Goal: Transaction & Acquisition: Purchase product/service

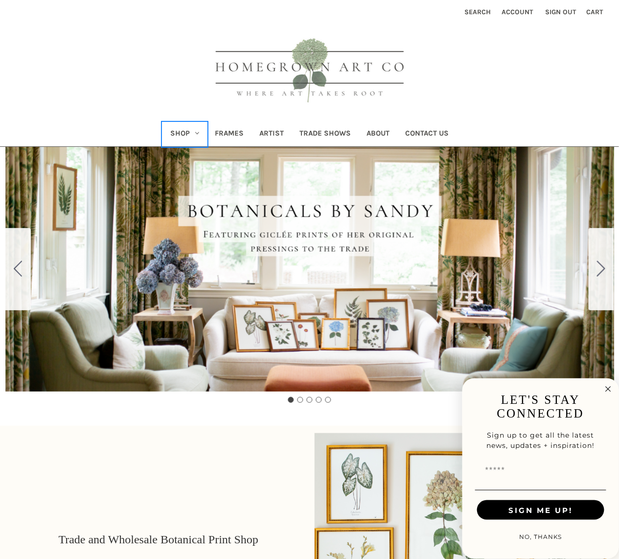
click at [190, 134] on link "Shop" at bounding box center [185, 134] width 45 height 24
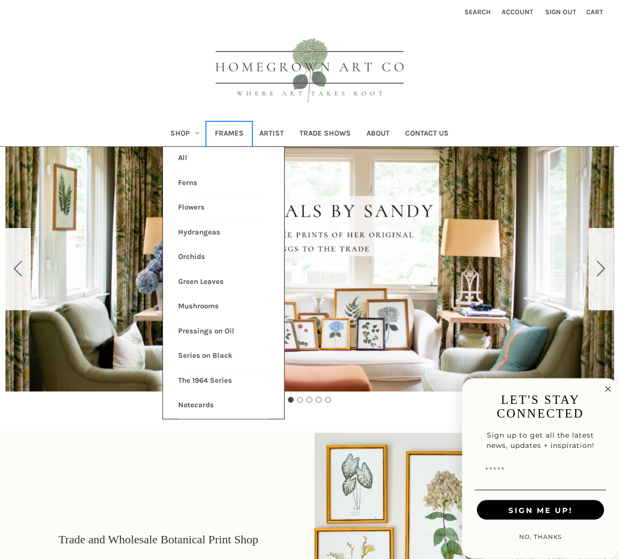
click at [236, 131] on link "Frames" at bounding box center [229, 134] width 45 height 24
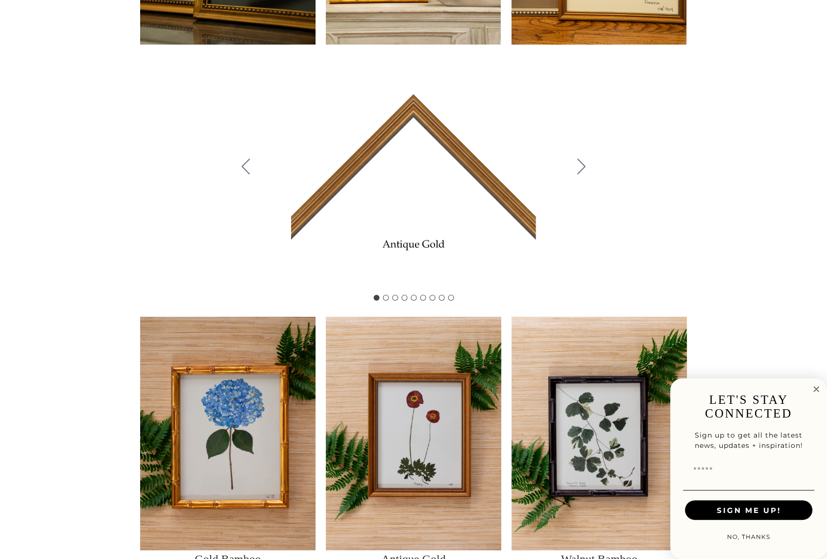
scroll to position [438, 0]
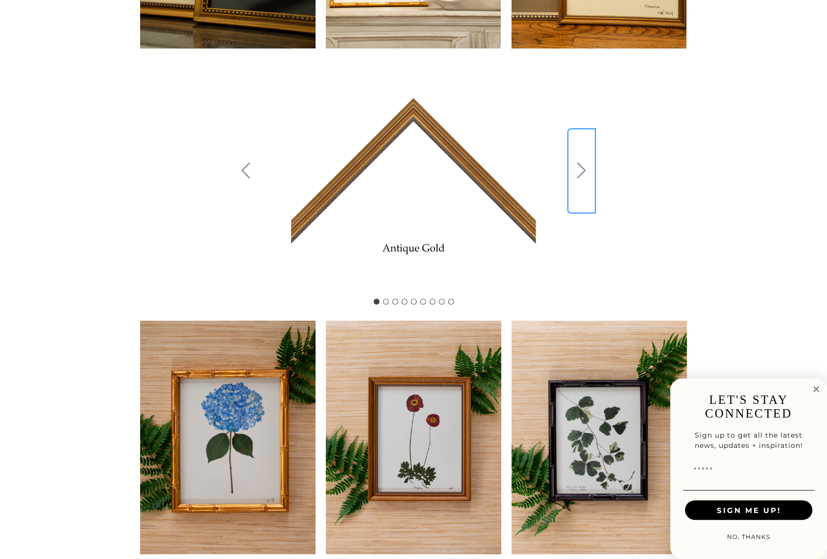
click at [578, 170] on icon "Go to slide 2" at bounding box center [581, 171] width 8 height 16
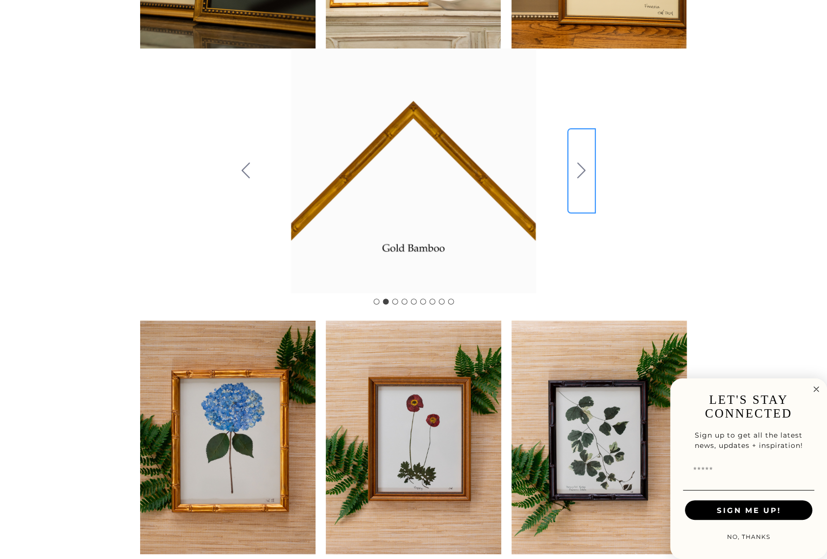
click at [582, 170] on icon "Go to slide 3" at bounding box center [581, 171] width 8 height 16
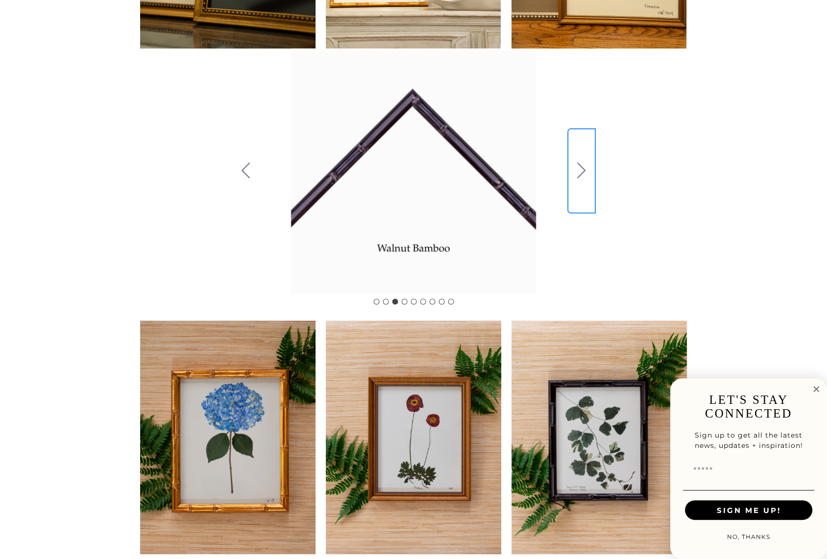
click at [574, 182] on button "Go to slide 4" at bounding box center [581, 171] width 25 height 82
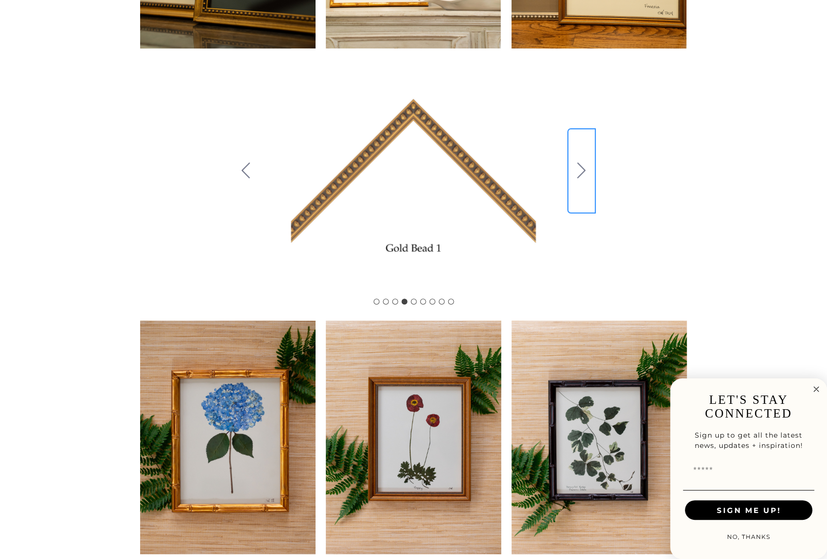
click at [583, 182] on button "Go to slide 5" at bounding box center [581, 171] width 25 height 82
click at [579, 173] on icon "Go to slide 6" at bounding box center [581, 171] width 8 height 16
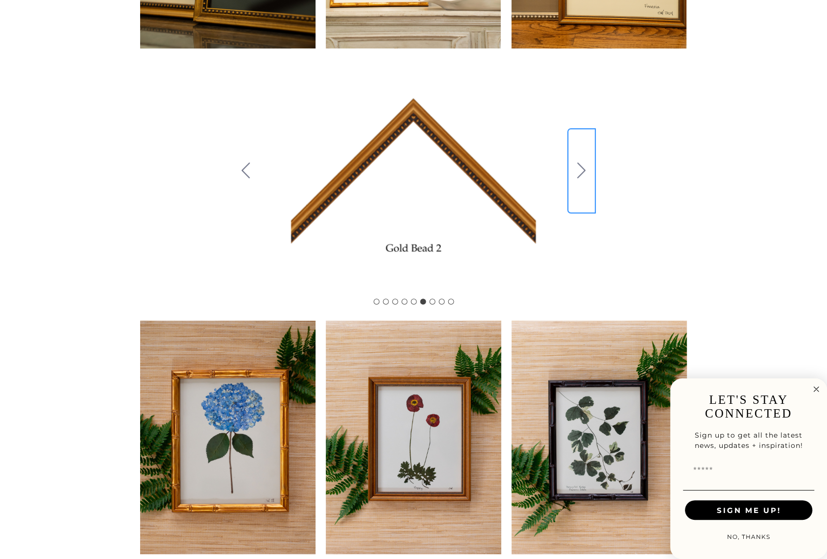
click at [578, 164] on icon "Go to slide 7" at bounding box center [581, 171] width 8 height 16
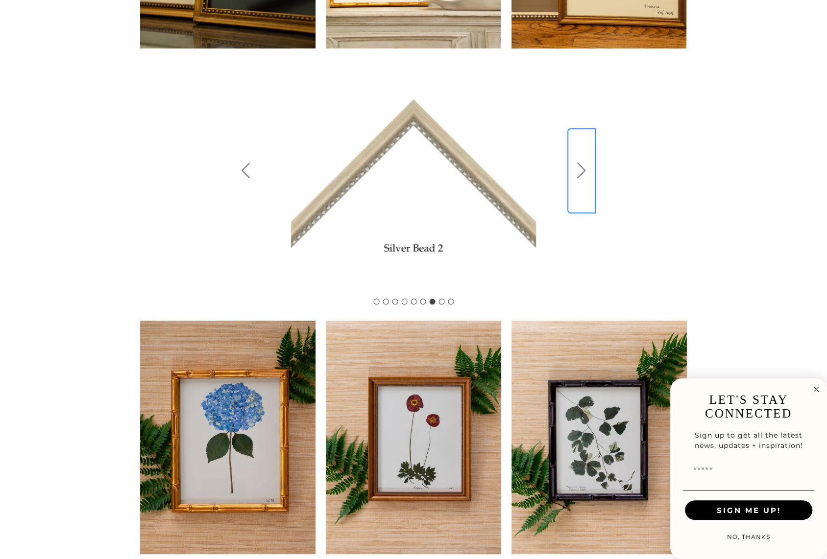
click at [584, 172] on icon "Go to slide 8" at bounding box center [581, 171] width 8 height 16
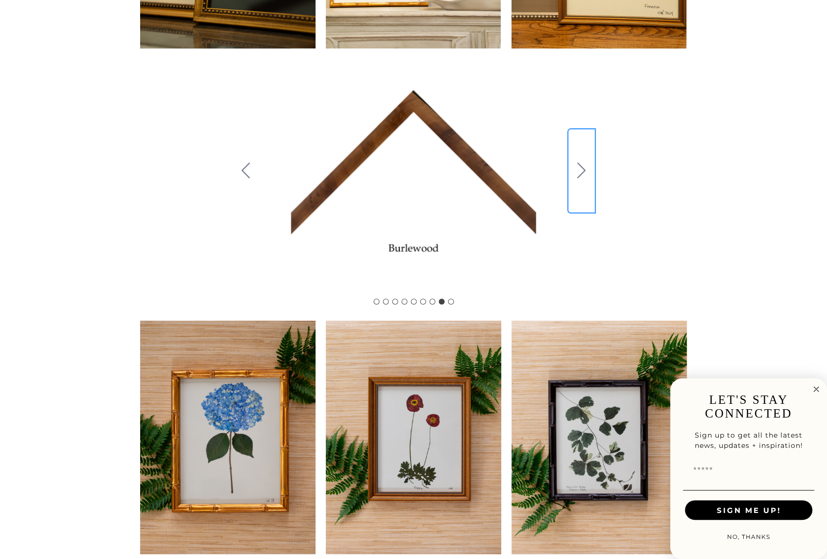
click at [581, 166] on icon "Go to slide 9" at bounding box center [581, 171] width 8 height 16
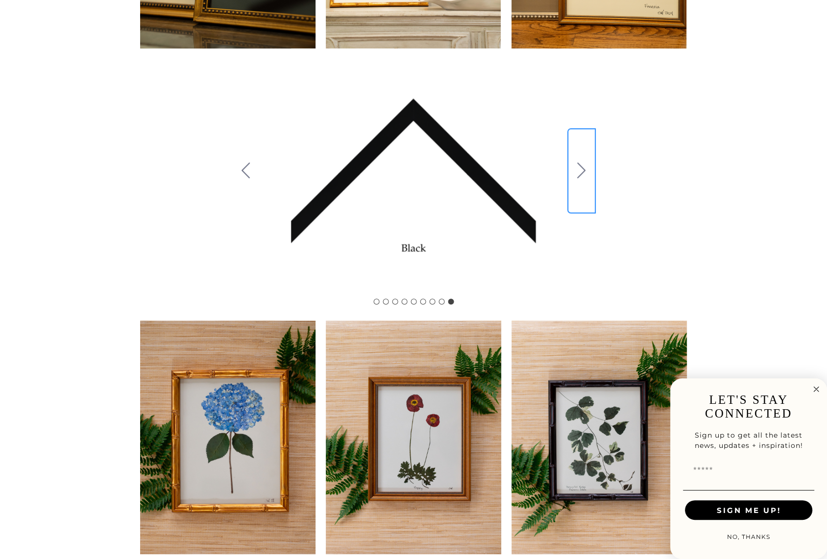
click at [578, 185] on button "Go to slide 1" at bounding box center [581, 171] width 25 height 82
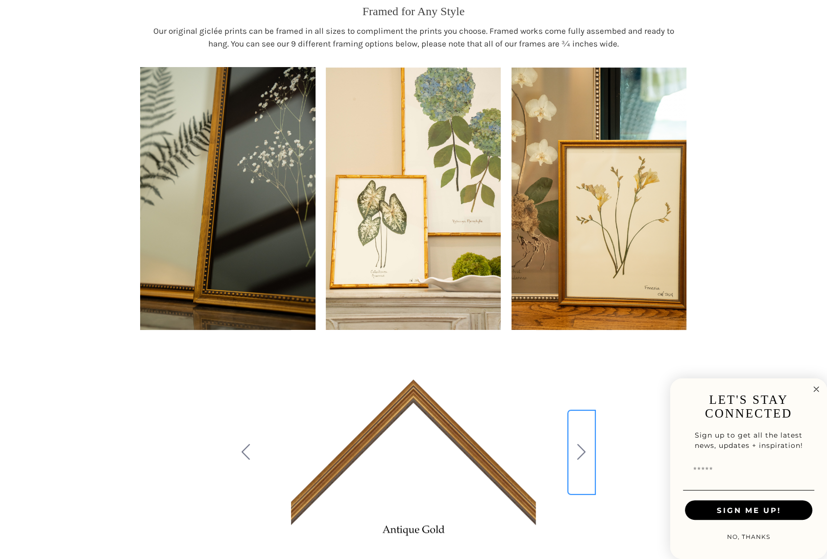
scroll to position [0, 0]
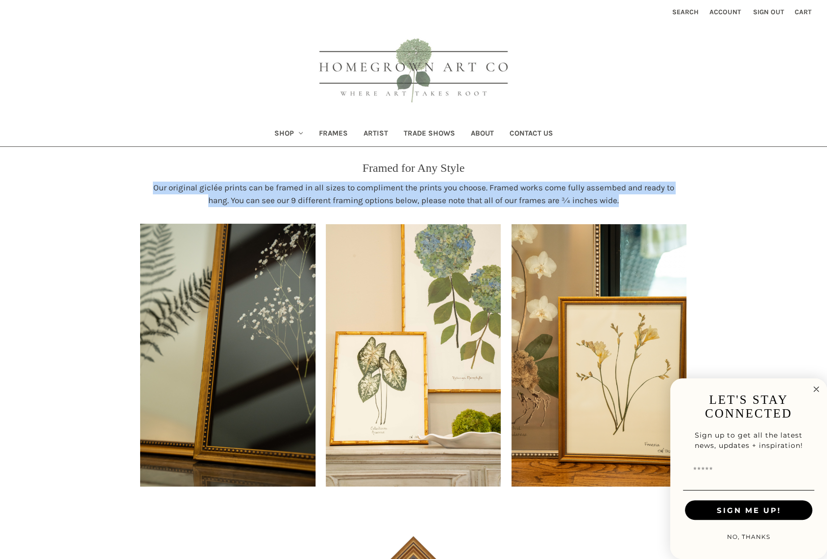
drag, startPoint x: 628, startPoint y: 200, endPoint x: 116, endPoint y: 184, distance: 512.5
click at [116, 183] on div "Our original giclée prints can be framed in all sizes to compliment the prints …" at bounding box center [413, 194] width 827 height 25
copy div "Our original giclée prints can be framed in all sizes to compliment the prints …"
